Goal: Task Accomplishment & Management: Complete application form

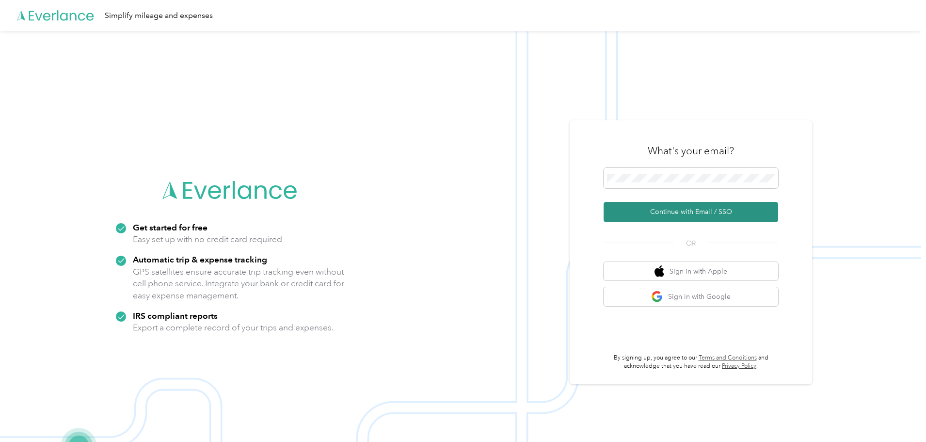
click at [721, 215] on button "Continue with Email / SSO" at bounding box center [691, 212] width 175 height 20
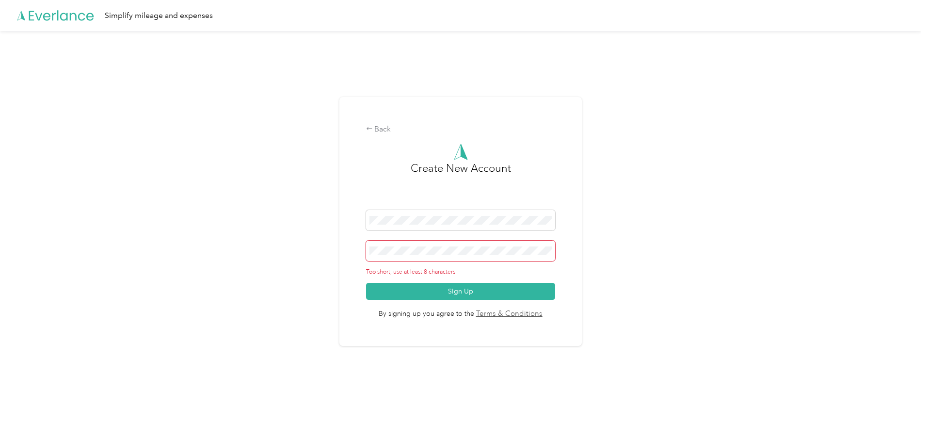
click at [339, 251] on div "Back Create New Account Too short, use at least 8 characters Sign Up By signing…" at bounding box center [461, 225] width 922 height 389
